Goal: Task Accomplishment & Management: Use online tool/utility

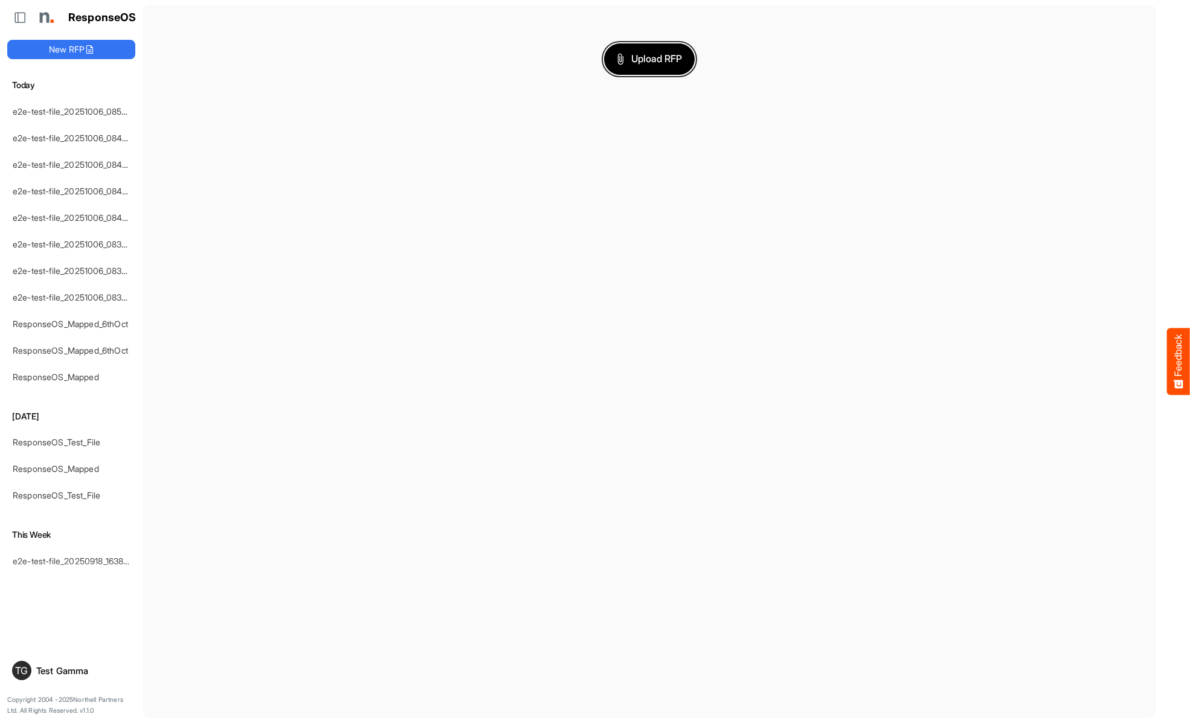
click at [649, 59] on span "Upload RFP" at bounding box center [649, 59] width 65 height 16
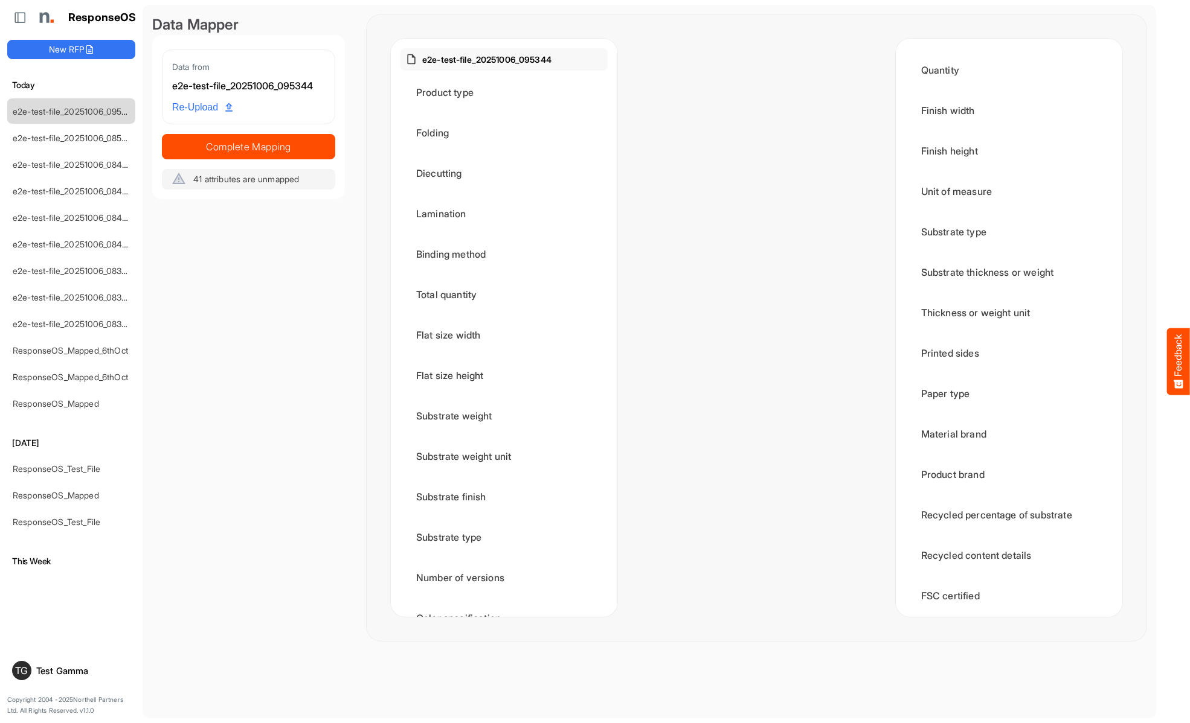
click at [248, 146] on span "Complete Mapping" at bounding box center [248, 146] width 172 height 17
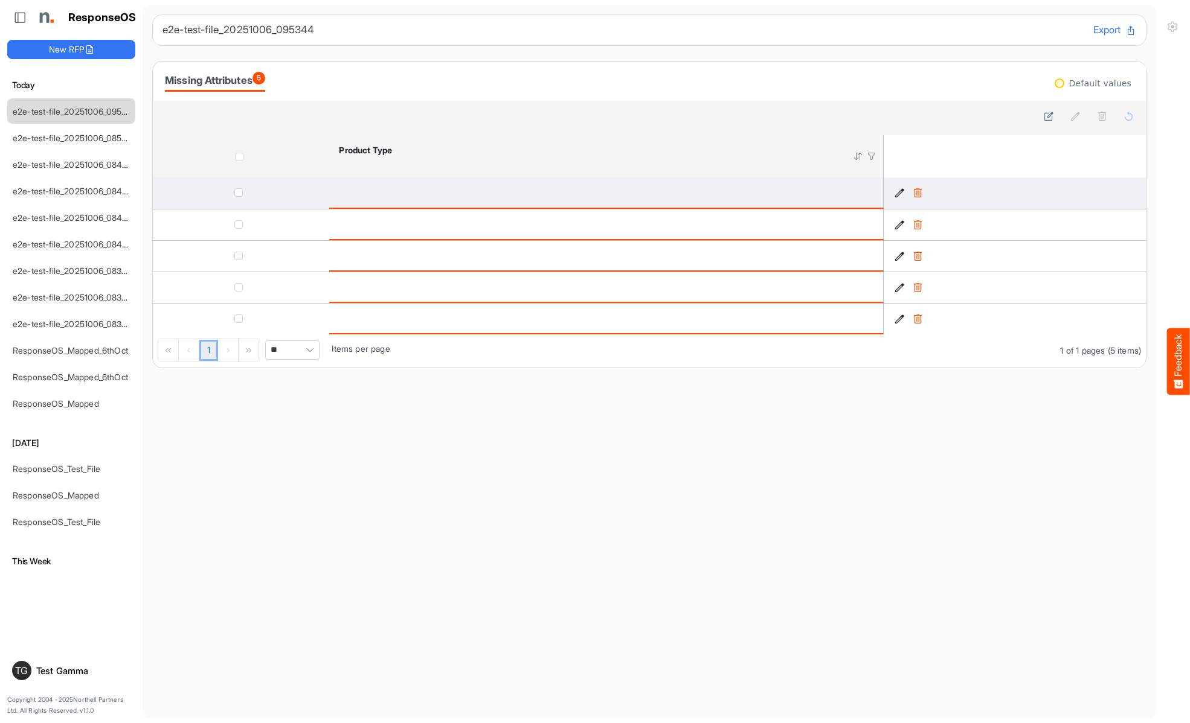
click at [899, 193] on icon "39f181d7-3e58-4b21-9f5e-7fdd34fc5c6c is template cell Column Header" at bounding box center [899, 193] width 10 height 10
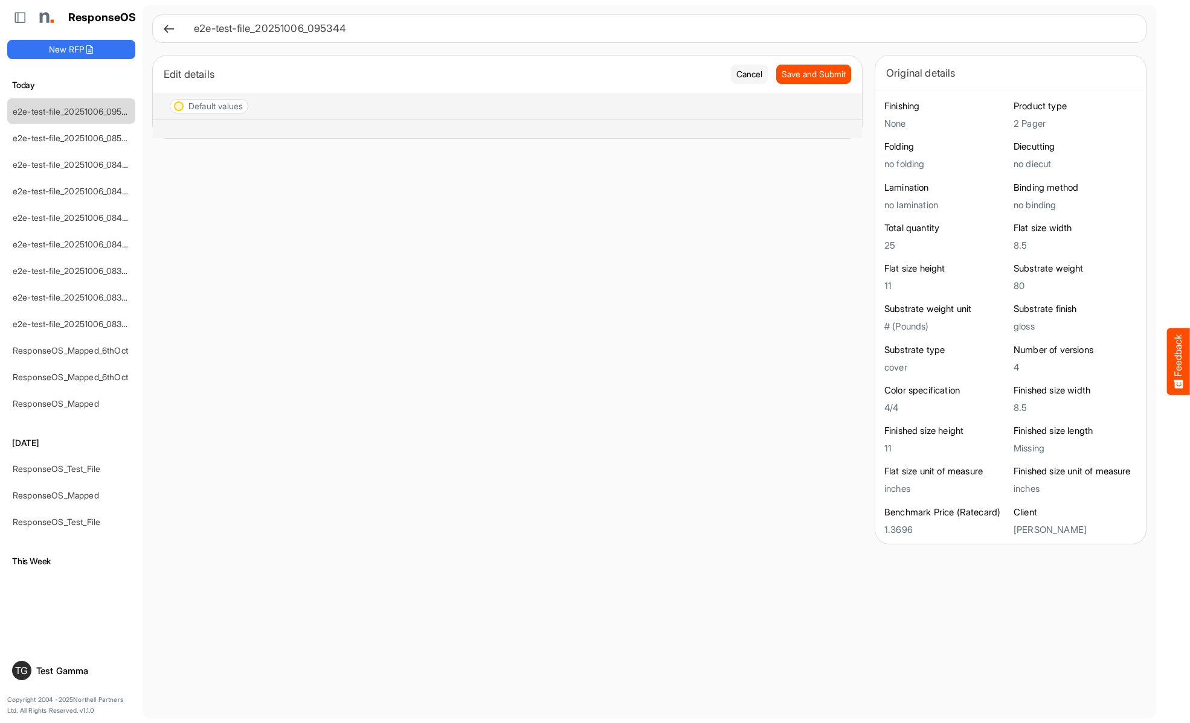
click at [173, 44] on div "e2e-test-file_20251006_095344 Edit details Cancel Save and Submit Default value…" at bounding box center [649, 279] width 994 height 530
click at [171, 32] on icon at bounding box center [168, 28] width 13 height 13
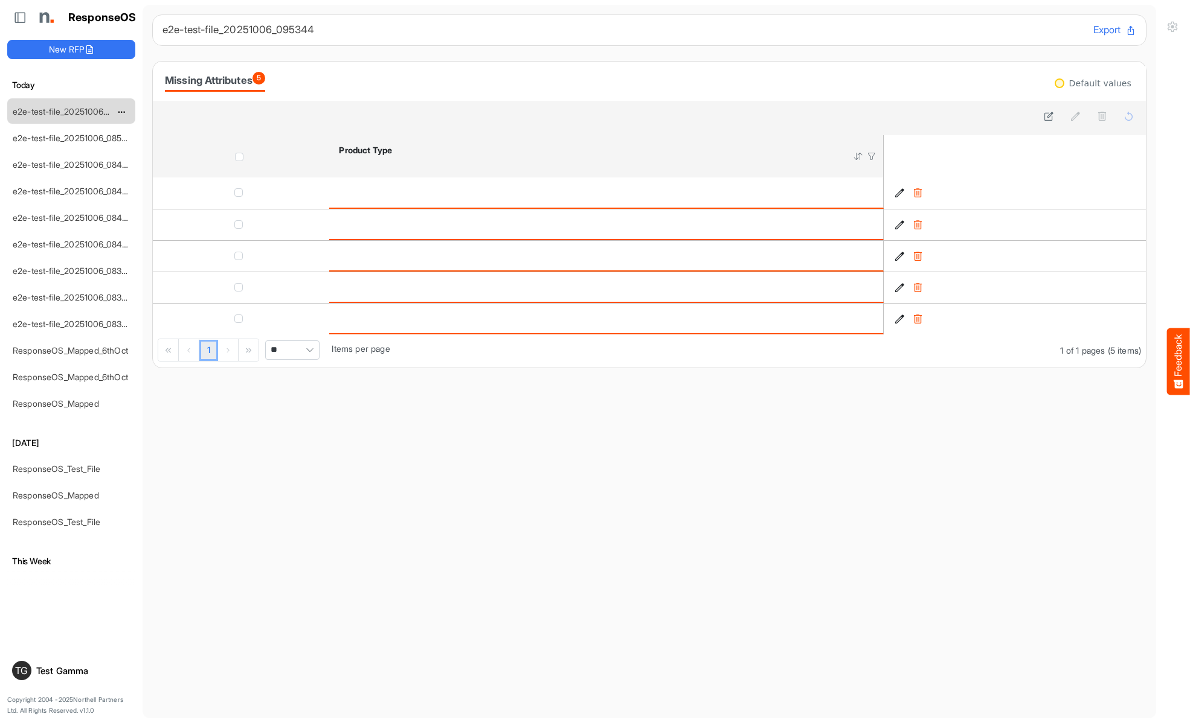
click at [85, 112] on link "e2e-test-file_20251006_095344" at bounding box center [75, 111] width 125 height 10
